Goal: Check status: Check status

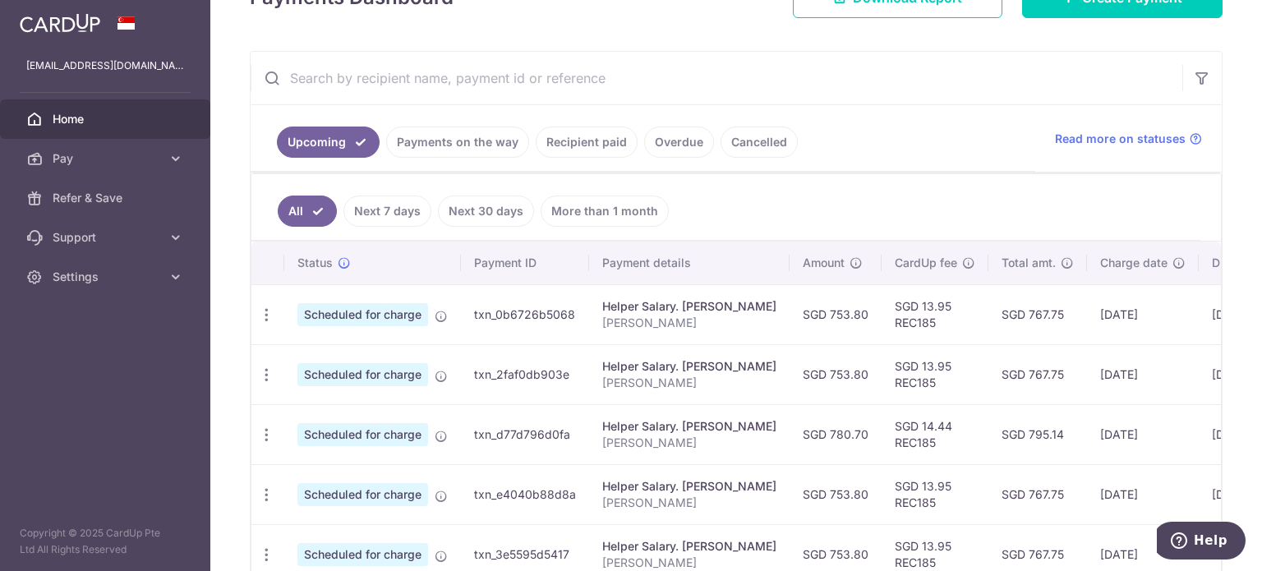
click at [467, 144] on div at bounding box center [631, 285] width 1262 height 571
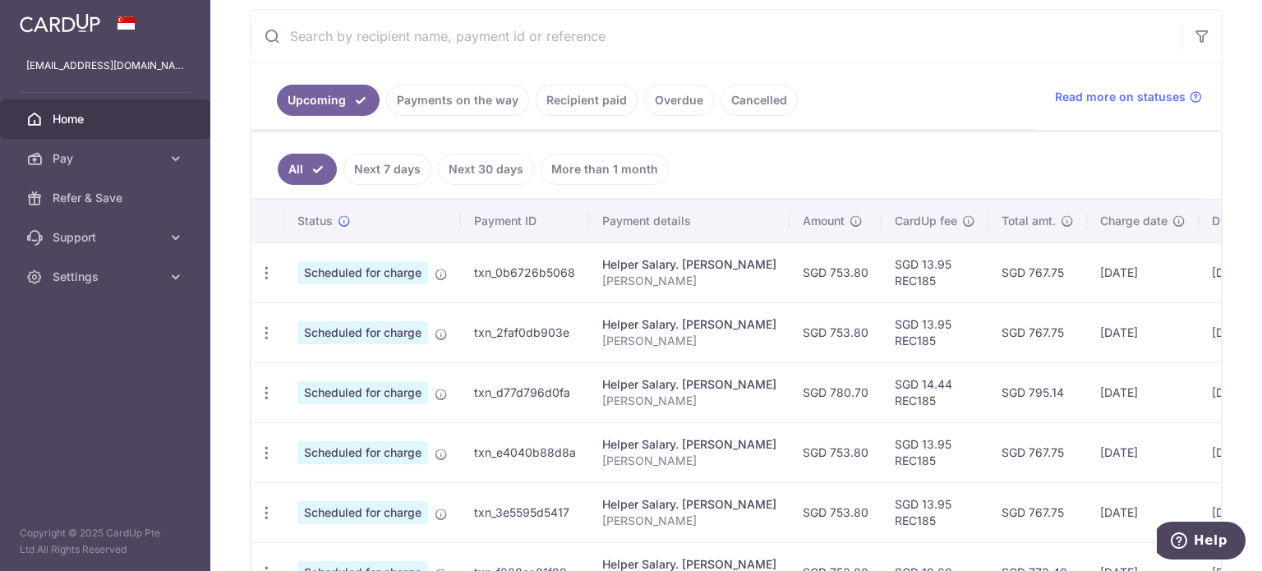
scroll to position [184, 0]
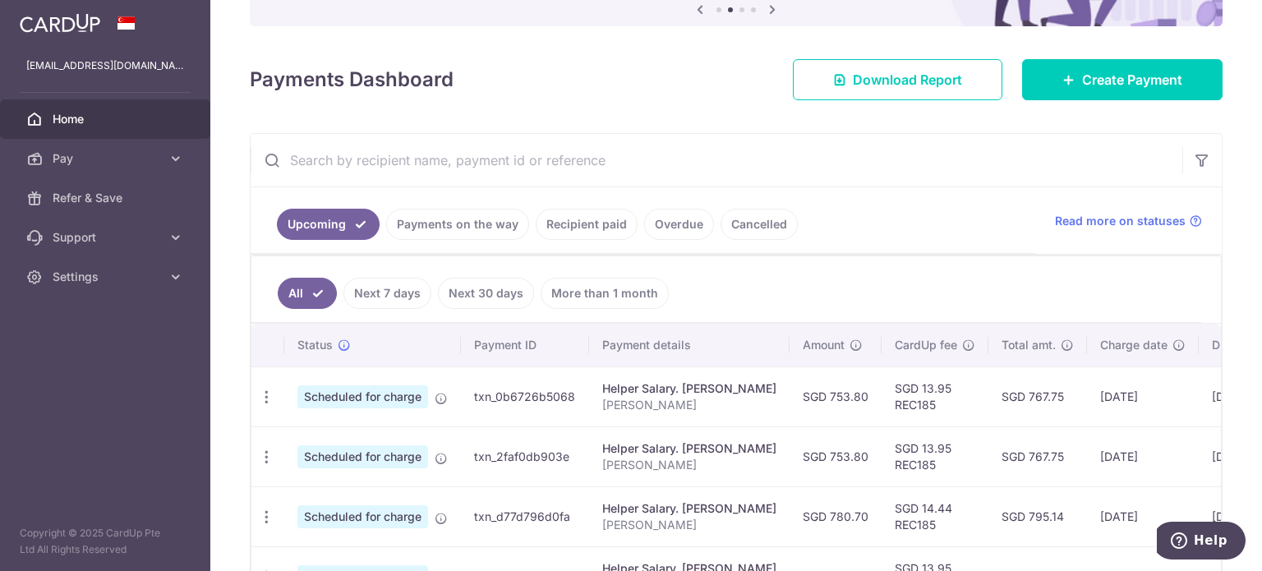
click at [549, 218] on link "Recipient paid" at bounding box center [587, 224] width 102 height 31
